Goal: Check status: Check status

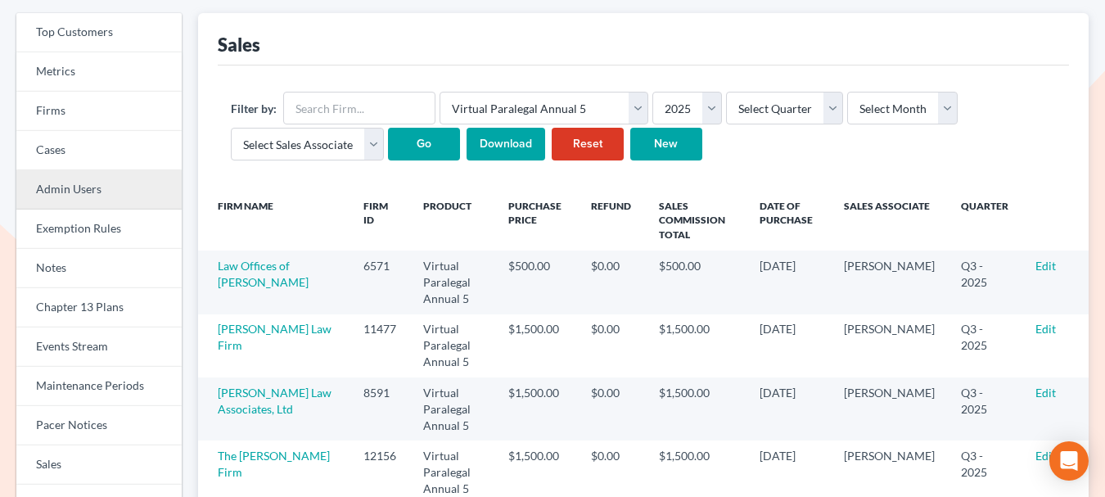
scroll to position [322, 0]
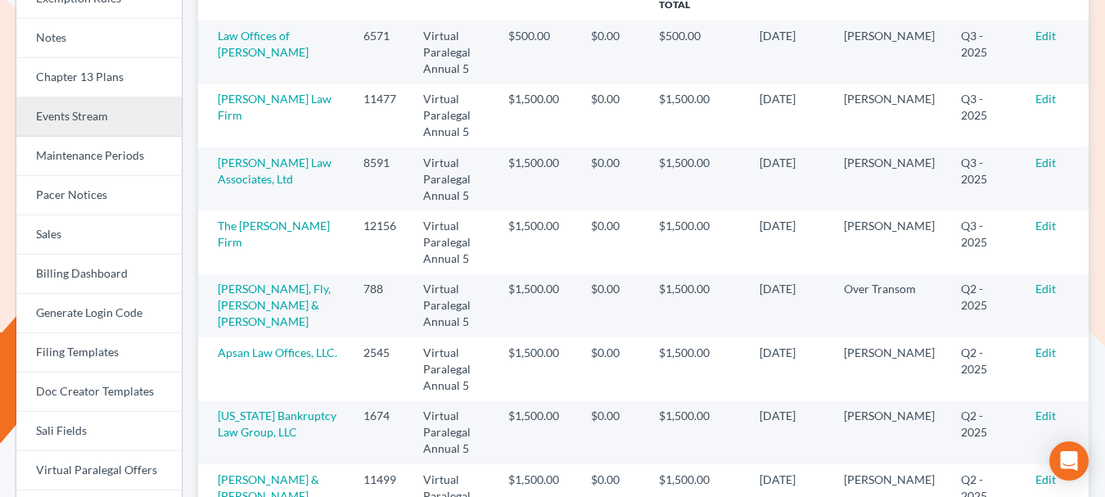
click at [97, 113] on link "Events Stream" at bounding box center [98, 116] width 165 height 39
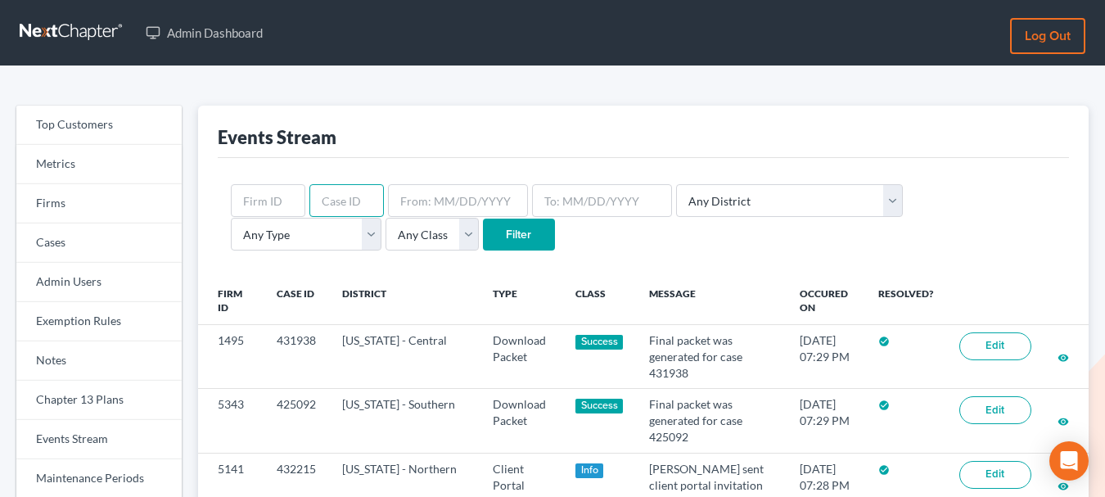
click at [335, 203] on input "text" at bounding box center [346, 200] width 74 height 33
paste input "430502"
type input "430502"
click at [483, 236] on input "Filter" at bounding box center [519, 234] width 72 height 33
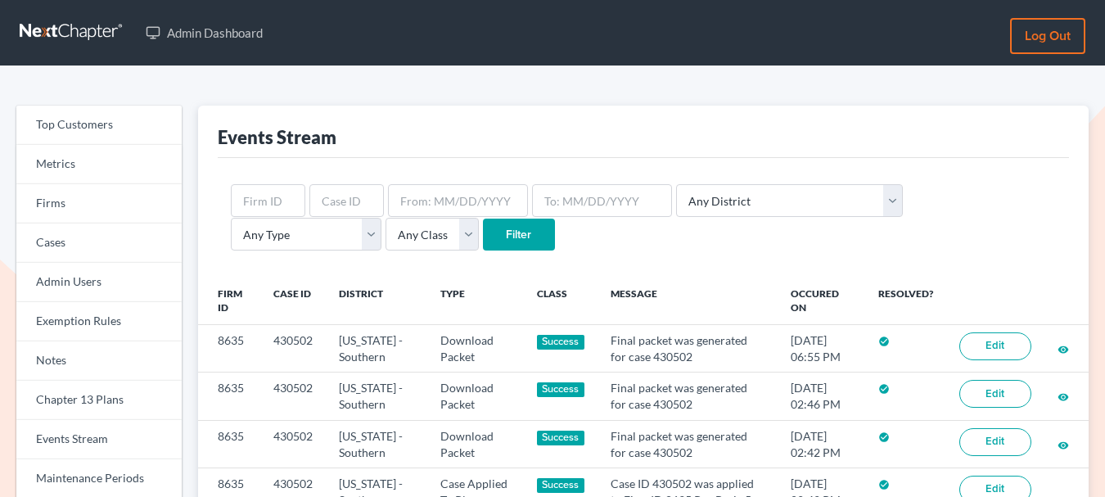
scroll to position [182, 0]
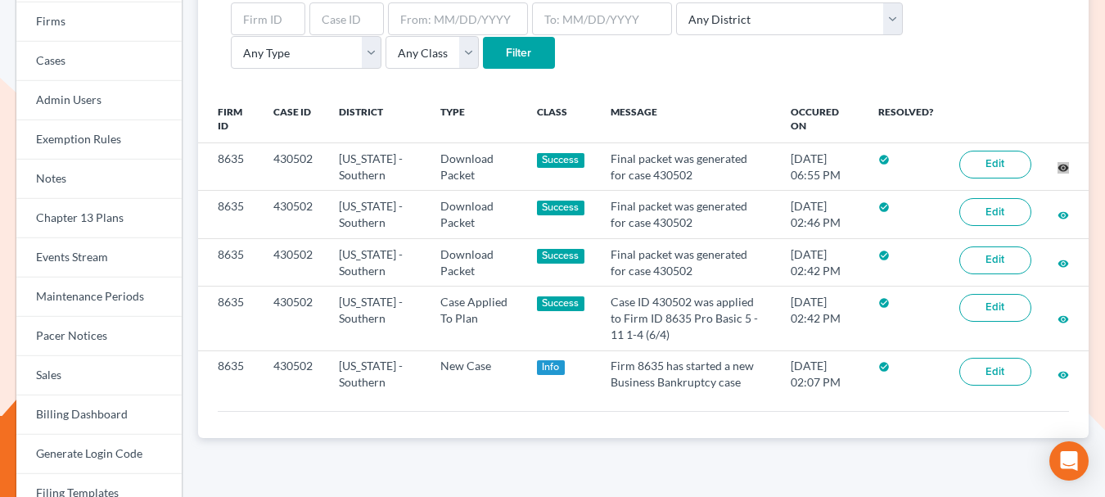
drag, startPoint x: 1065, startPoint y: 167, endPoint x: 673, endPoint y: 0, distance: 426.0
click at [0, 0] on div "Top Customers Metrics Firms Cases Admin Users Exemption Rules Notes Chapter 13 …" at bounding box center [552, 363] width 1105 height 956
